Goal: Obtain resource: Obtain resource

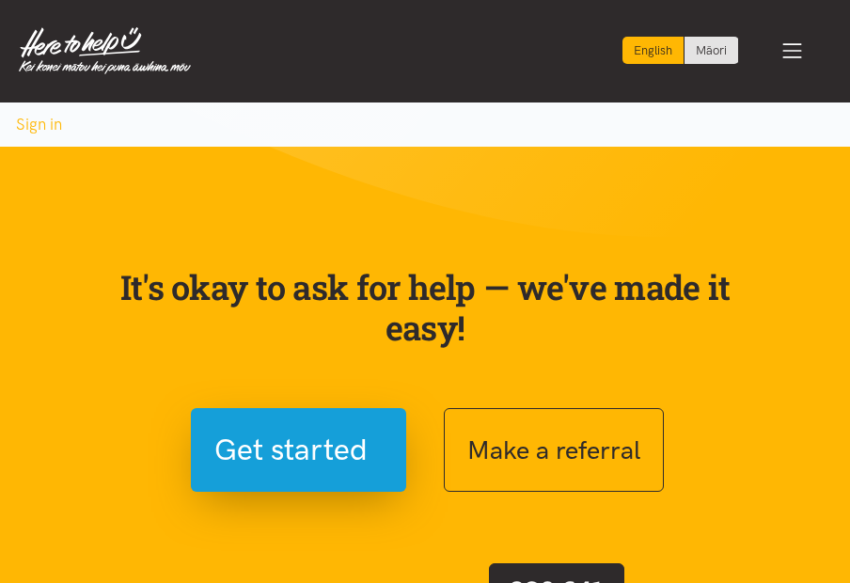
scroll to position [1, 0]
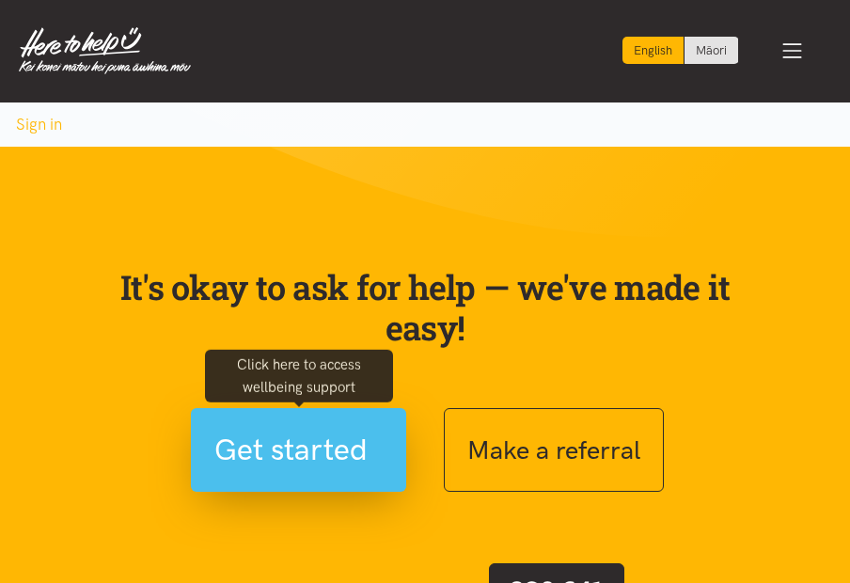
click at [310, 442] on span "Get started" at bounding box center [290, 450] width 153 height 48
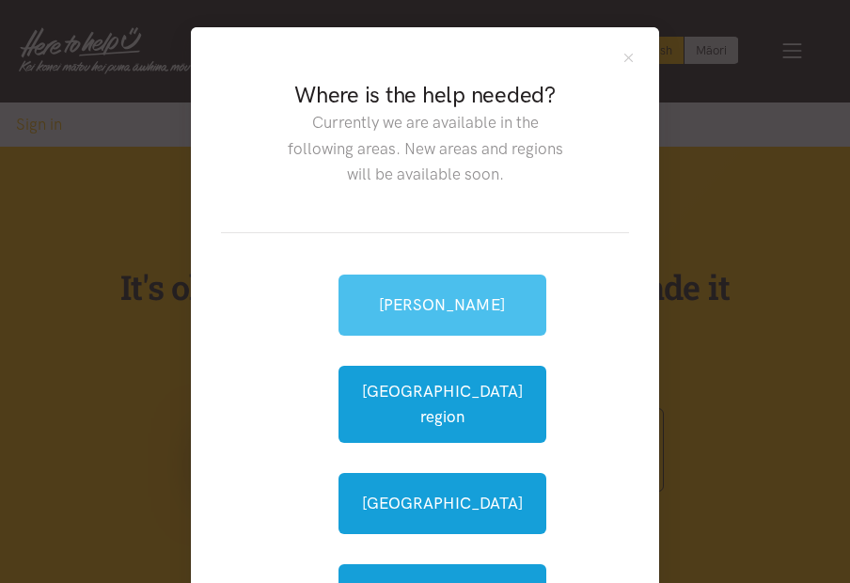
click at [454, 310] on link "[PERSON_NAME]" at bounding box center [443, 305] width 208 height 61
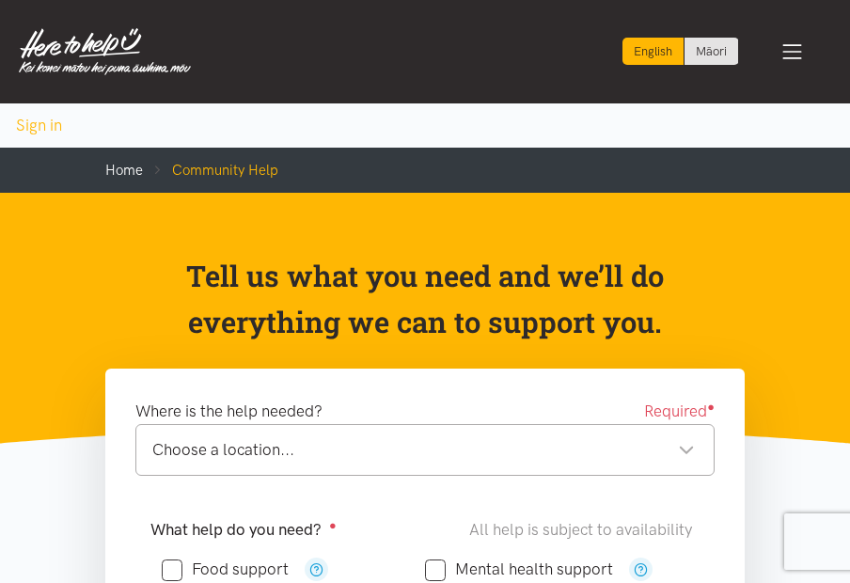
click at [683, 443] on div "Choose a location..." at bounding box center [423, 449] width 543 height 25
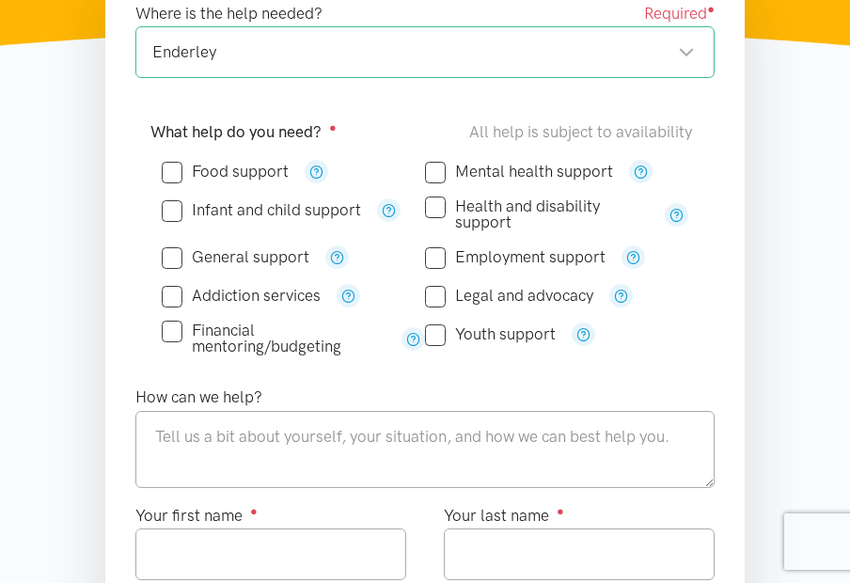
scroll to position [389, 0]
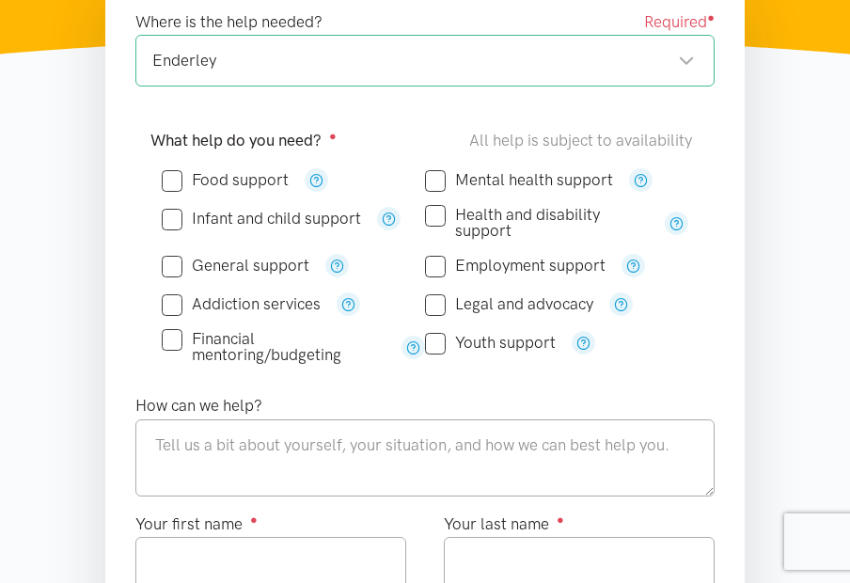
click at [176, 183] on input "Food support" at bounding box center [225, 180] width 127 height 16
checkbox input "true"
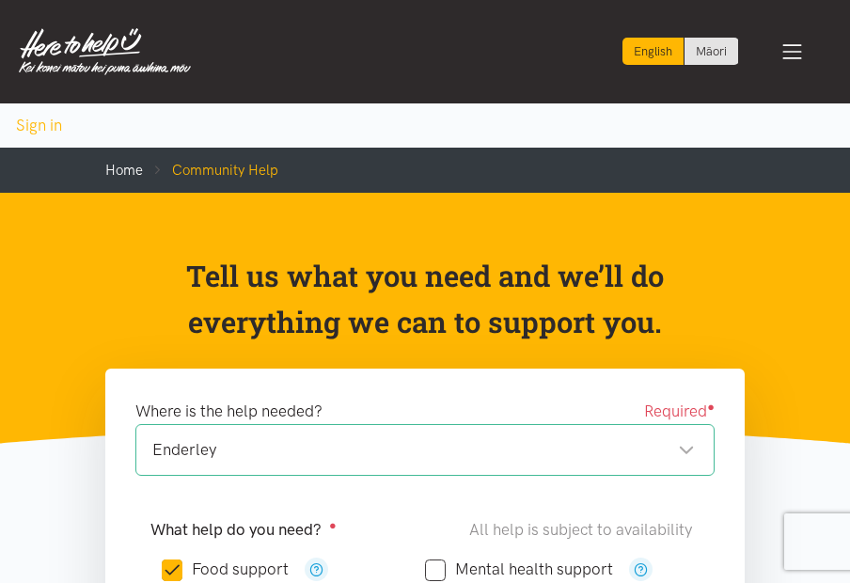
scroll to position [0, 0]
